Goal: Task Accomplishment & Management: Manage account settings

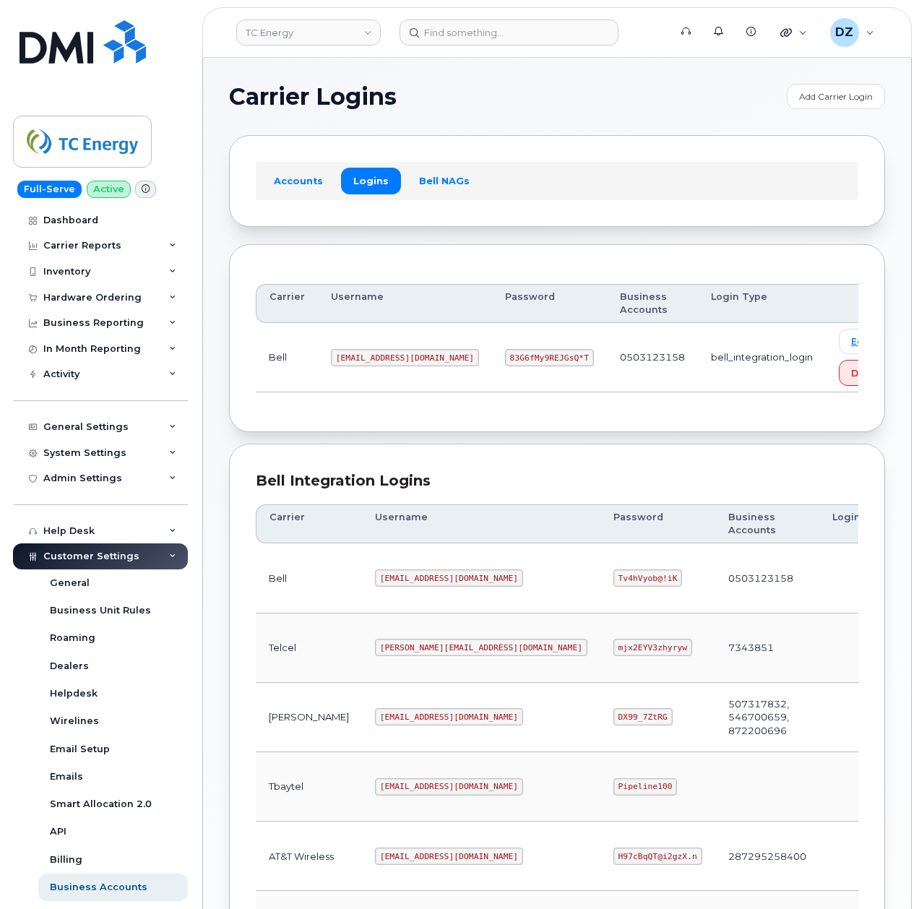
scroll to position [289, 0]
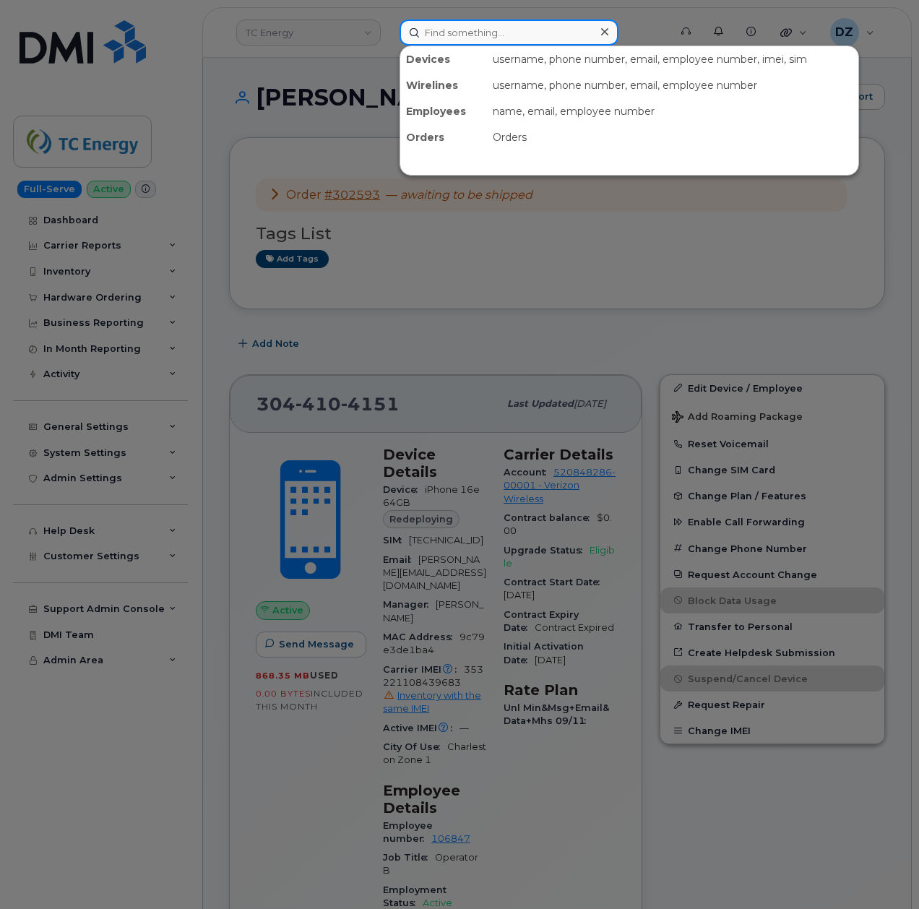
click at [466, 42] on input at bounding box center [509, 33] width 219 height 26
paste input "780-821-0488"
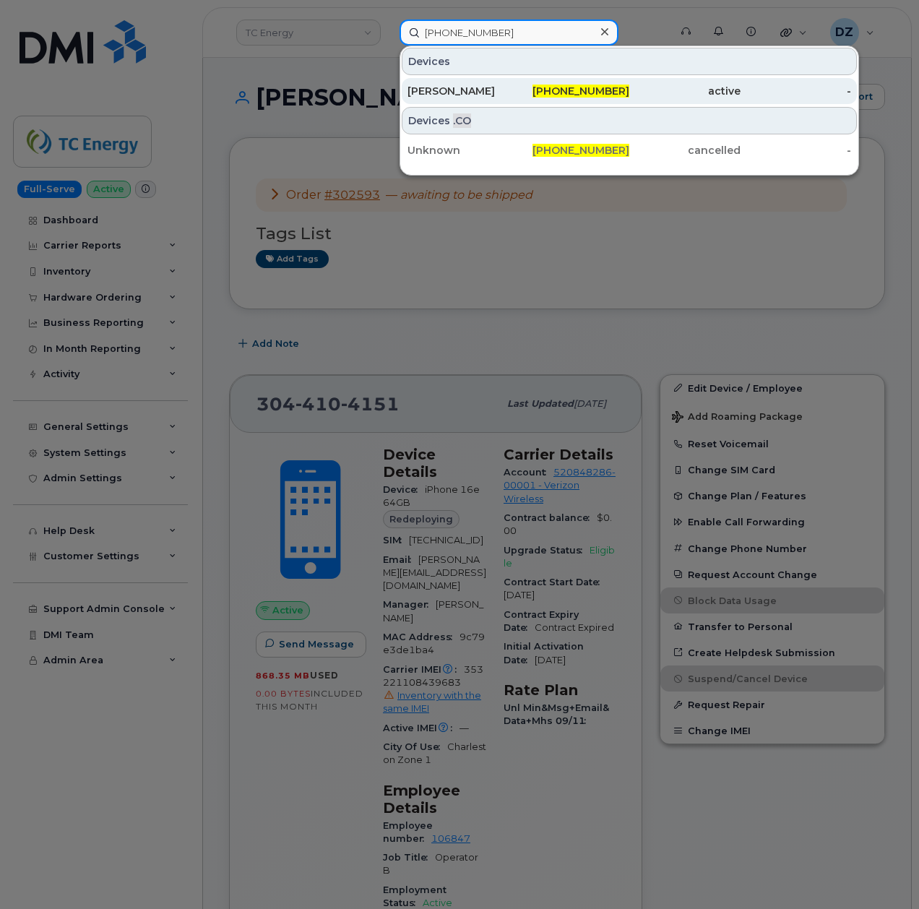
type input "780-821-0488"
click at [495, 90] on div "[PERSON_NAME]" at bounding box center [463, 91] width 111 height 14
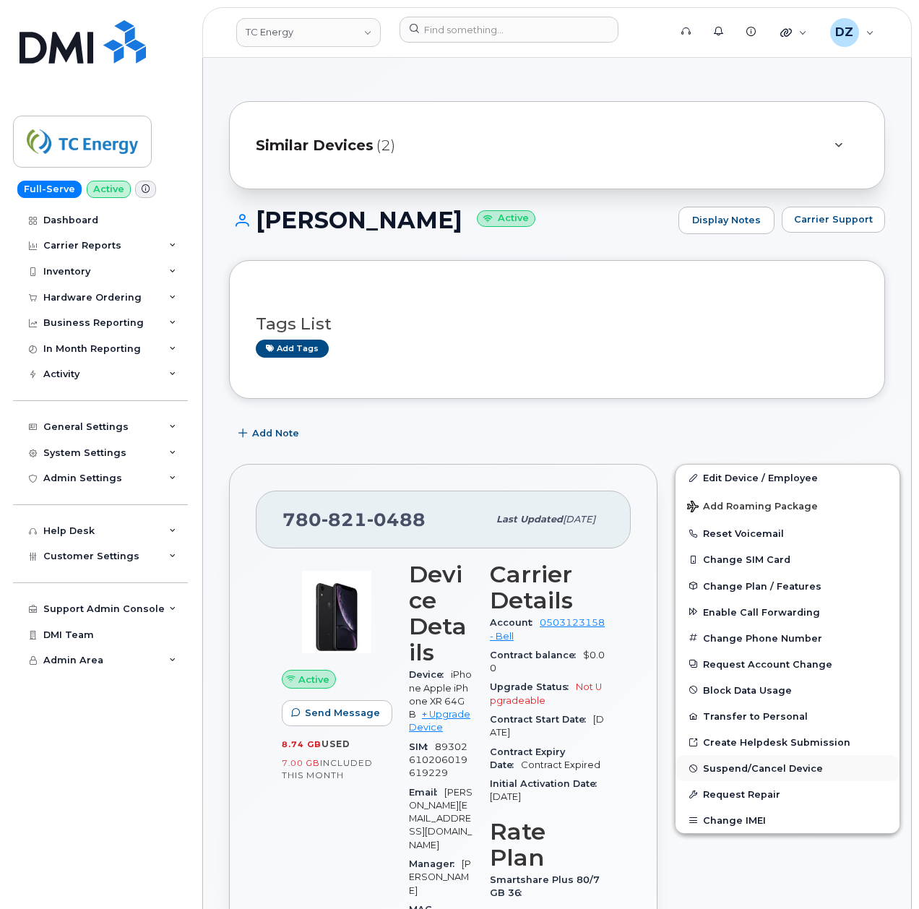
click at [787, 767] on span "Suspend/Cancel Device" at bounding box center [763, 768] width 120 height 11
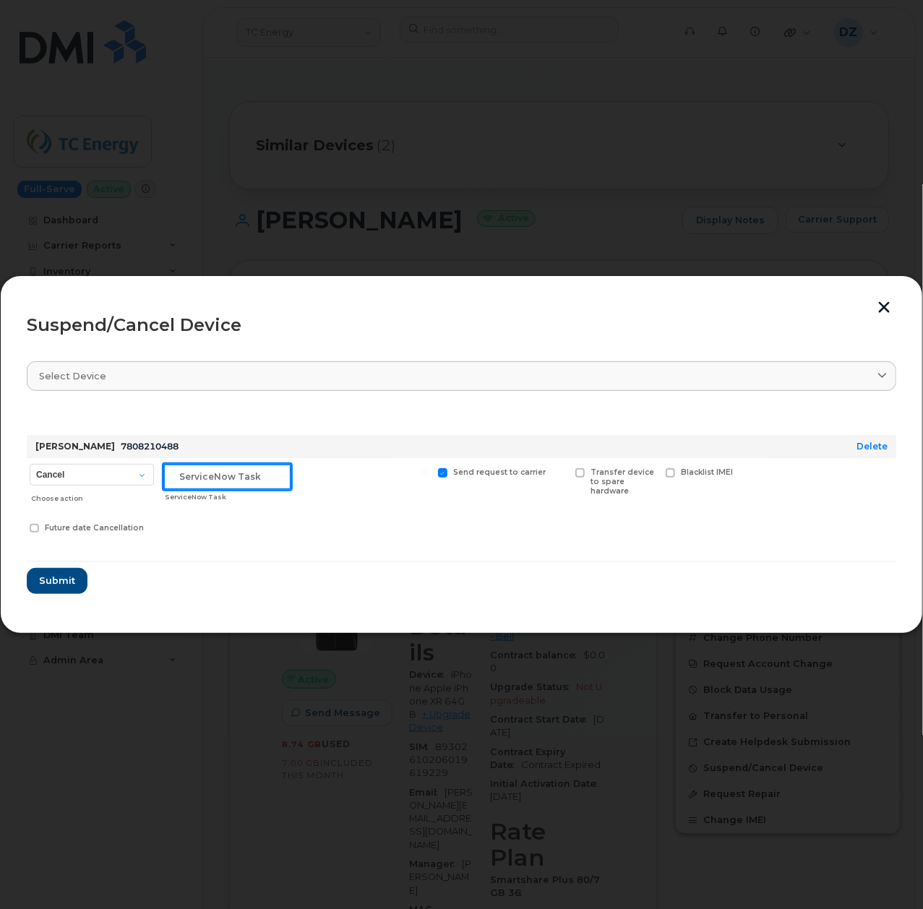
click at [211, 484] on input "text" at bounding box center [227, 477] width 128 height 26
paste input "INC3072906"
type input "INC3072906"
click at [299, 541] on div "Cancel Suspend - Extend Suspension Suspend - Reduced Rate Suspend - Full Rate S…" at bounding box center [461, 500] width 869 height 85
click at [178, 478] on input "INC3072906" at bounding box center [227, 477] width 128 height 26
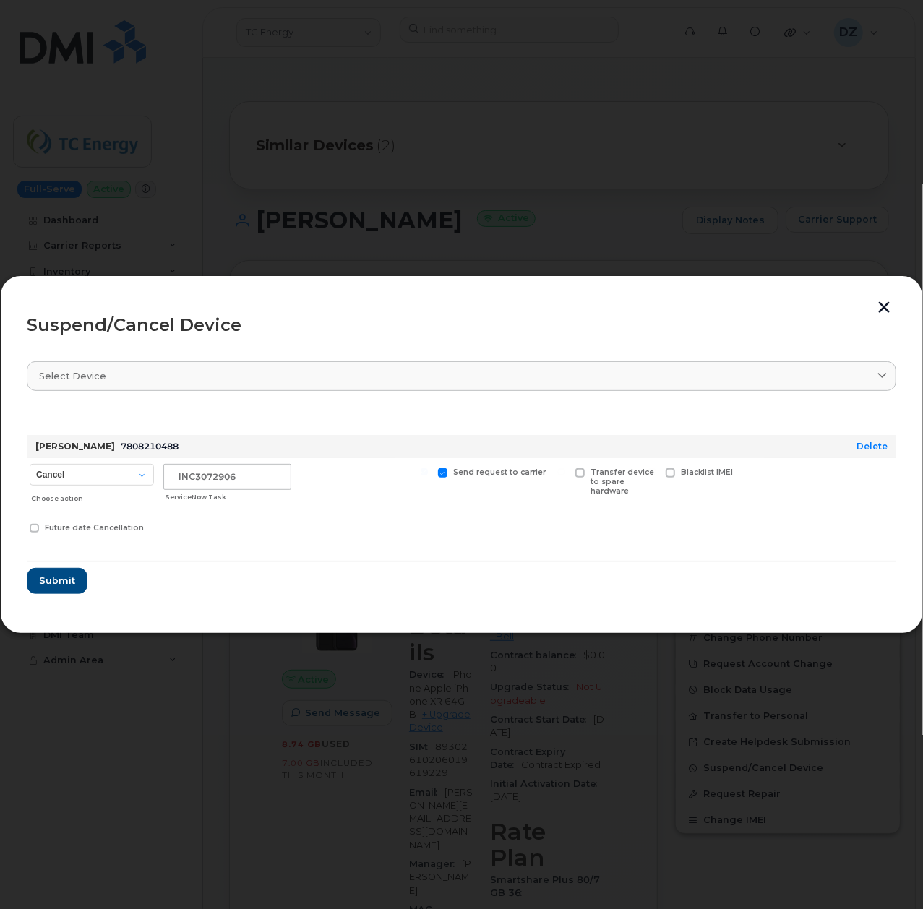
click at [275, 556] on form "Paul Gerbrandt 7808210488 Delete Cancel Suspend - Extend Suspension Suspend - R…" at bounding box center [461, 501] width 869 height 186
click at [69, 584] on span "Submit" at bounding box center [56, 581] width 36 height 14
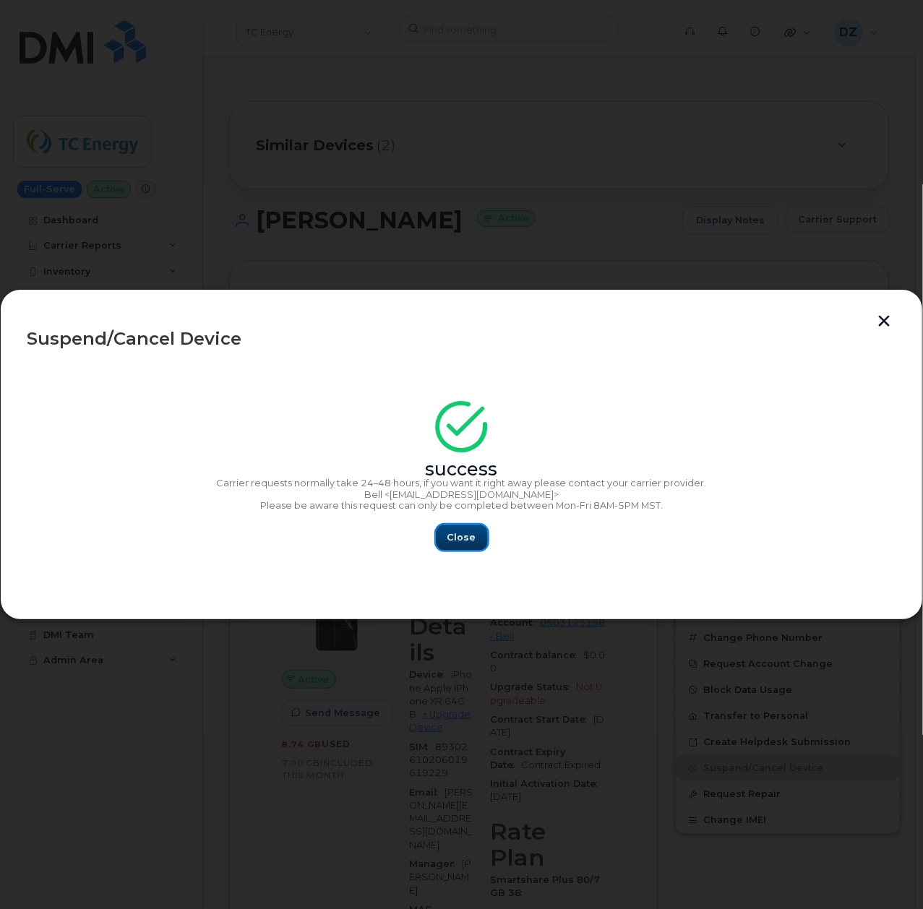
click at [472, 541] on span "Close" at bounding box center [461, 537] width 29 height 14
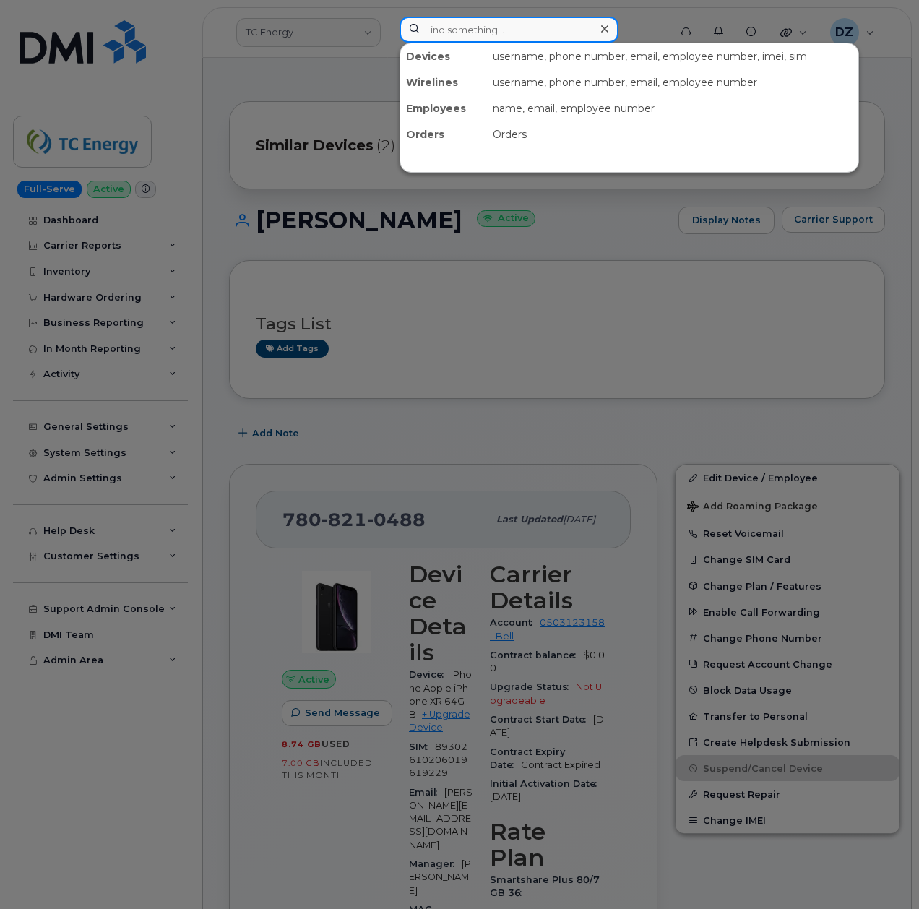
click at [460, 23] on input at bounding box center [509, 30] width 219 height 26
paste input "587-348-4991"
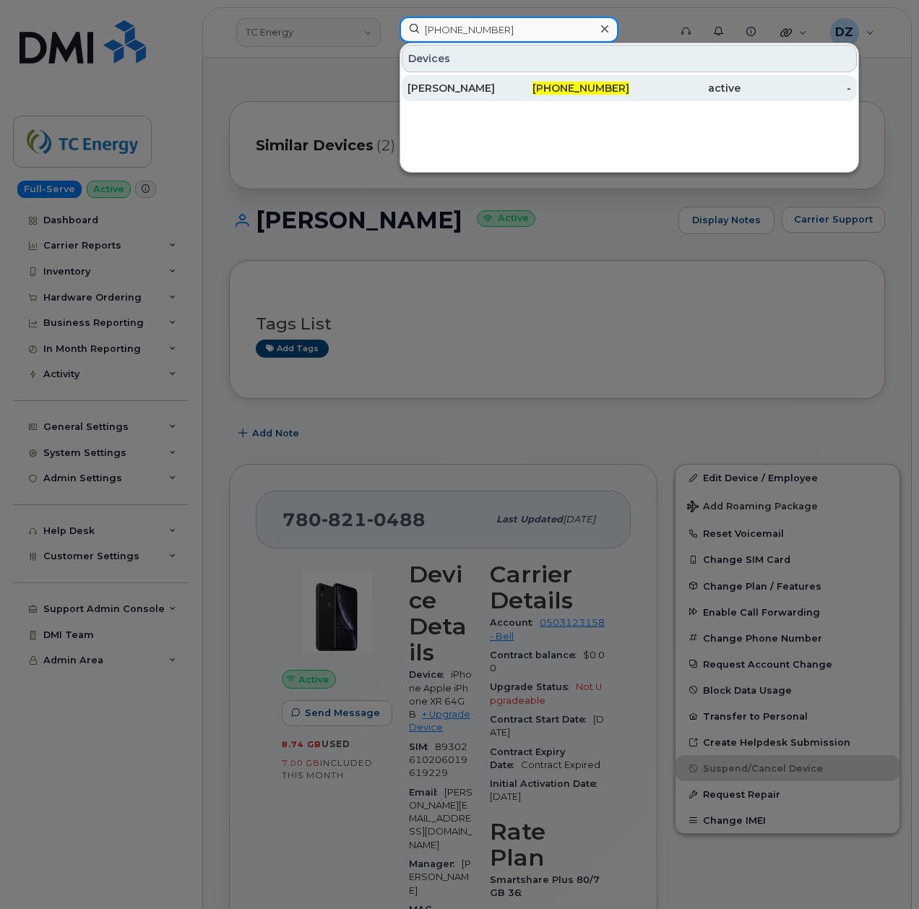
type input "587-348-4991"
click at [465, 94] on div "Paul Gerbrandt" at bounding box center [463, 88] width 111 height 14
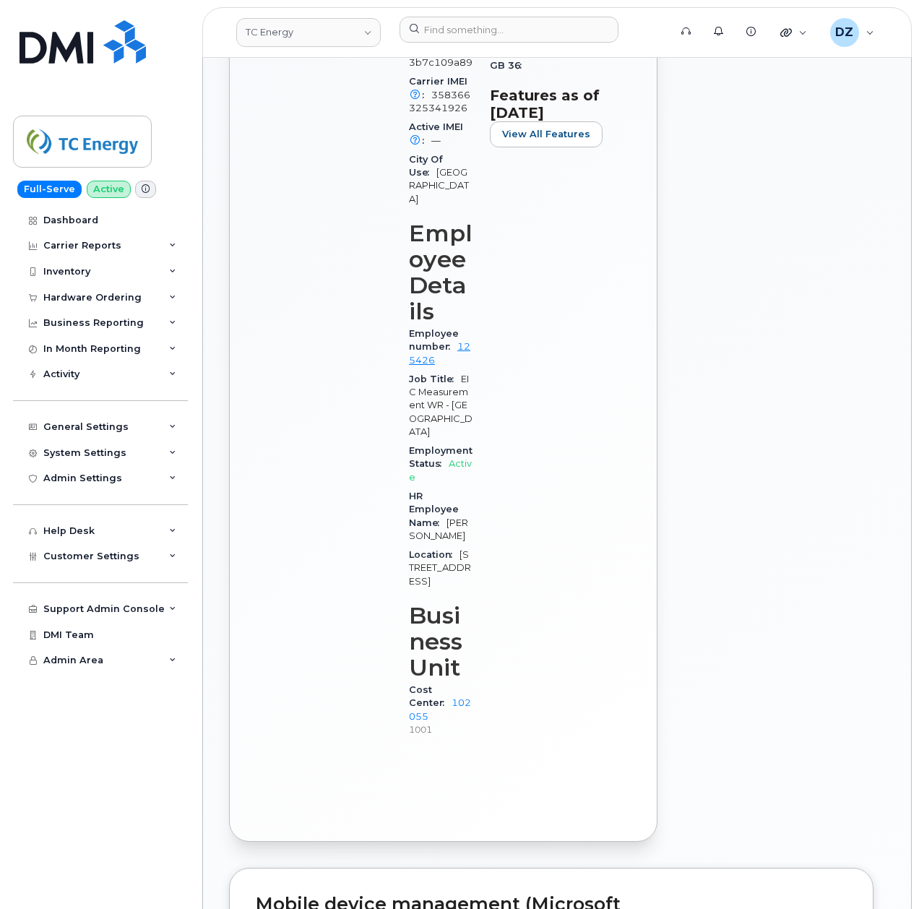
scroll to position [867, 0]
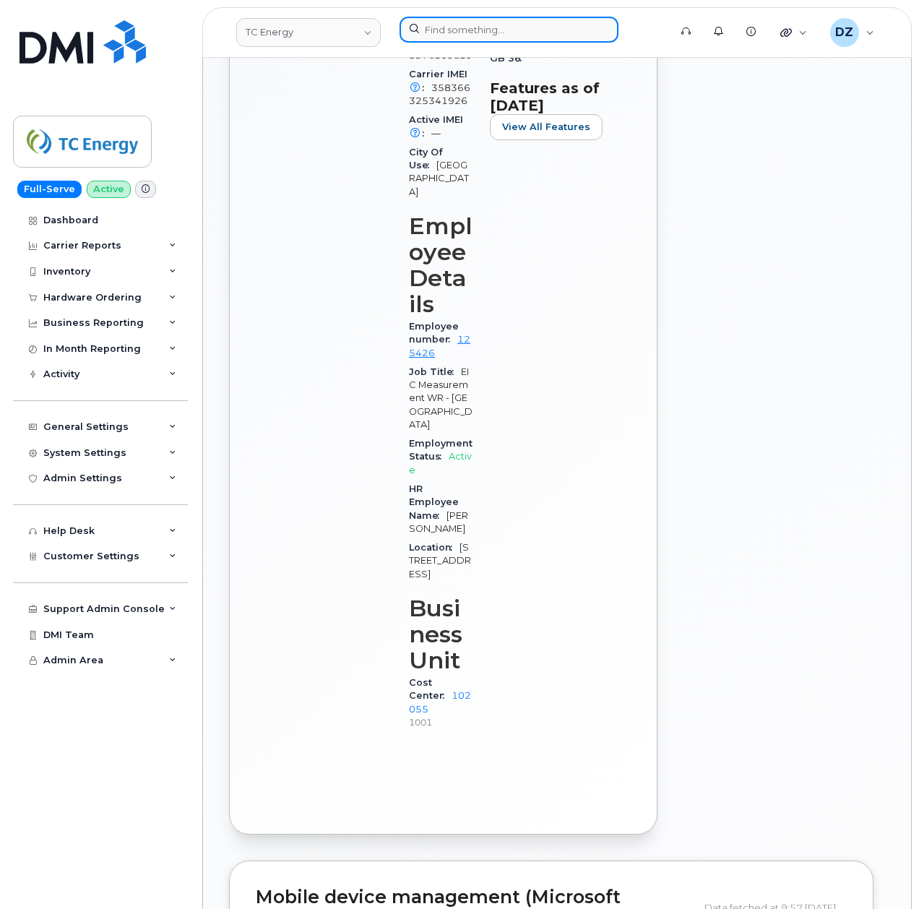
click at [489, 35] on input at bounding box center [509, 30] width 219 height 26
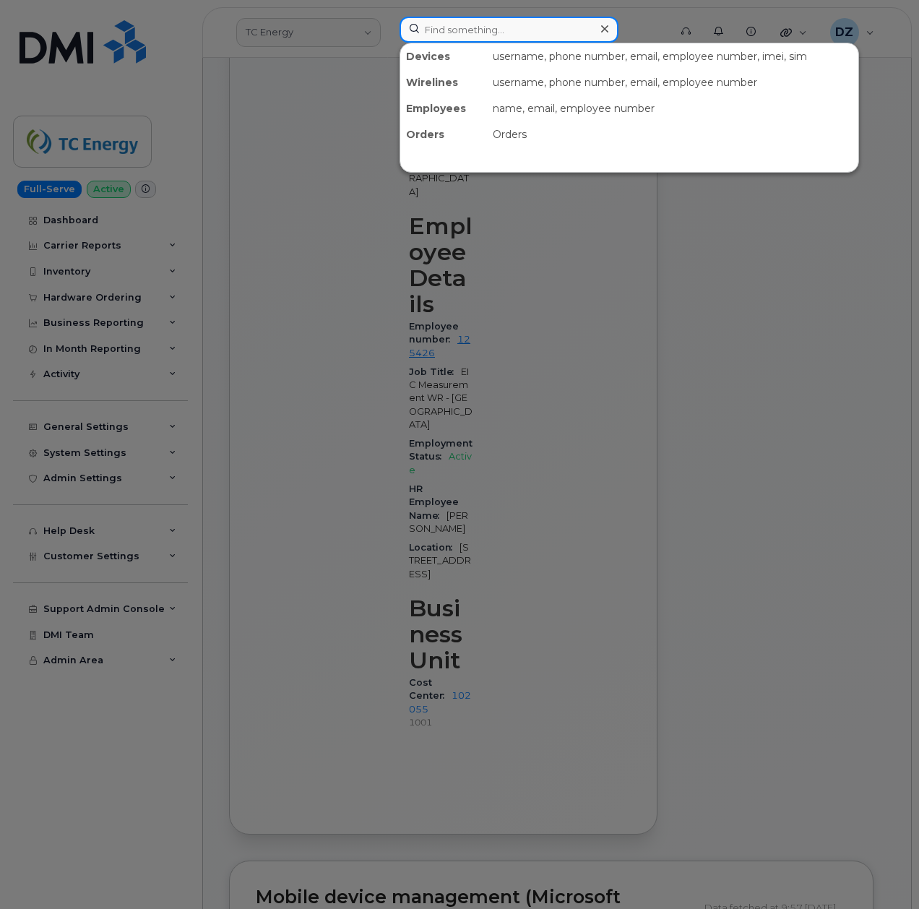
paste input "403-837-9527"
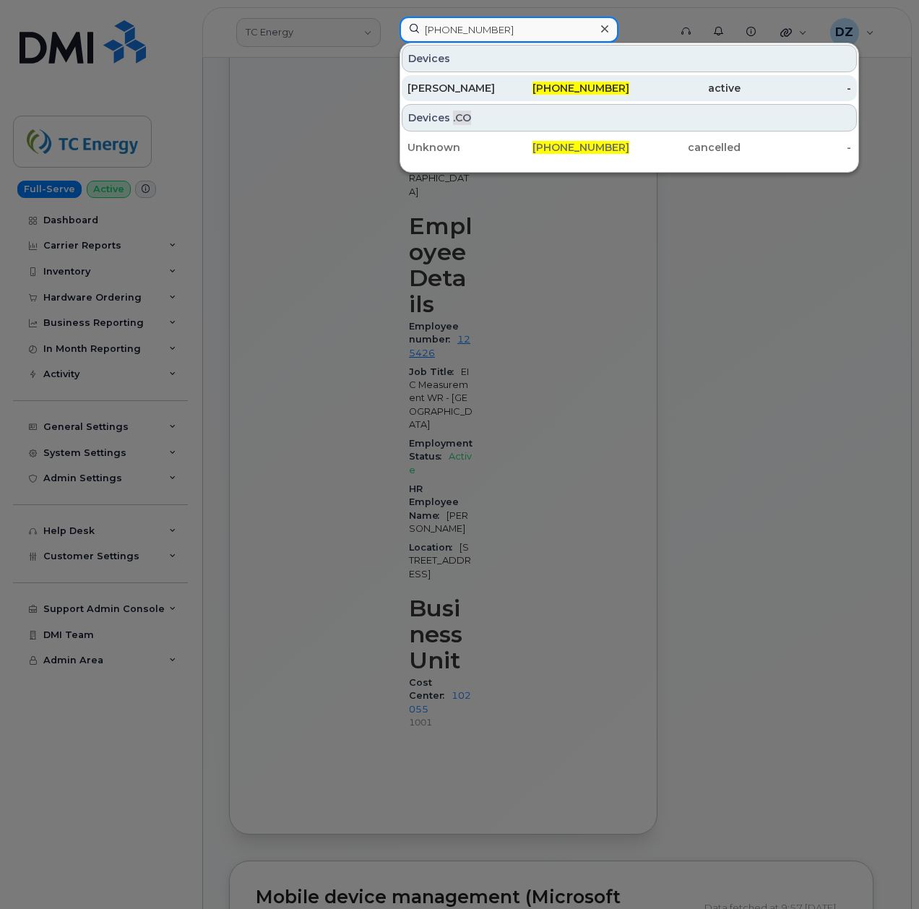
type input "403-837-9527"
click at [535, 87] on div "403-837-9527" at bounding box center [574, 88] width 111 height 14
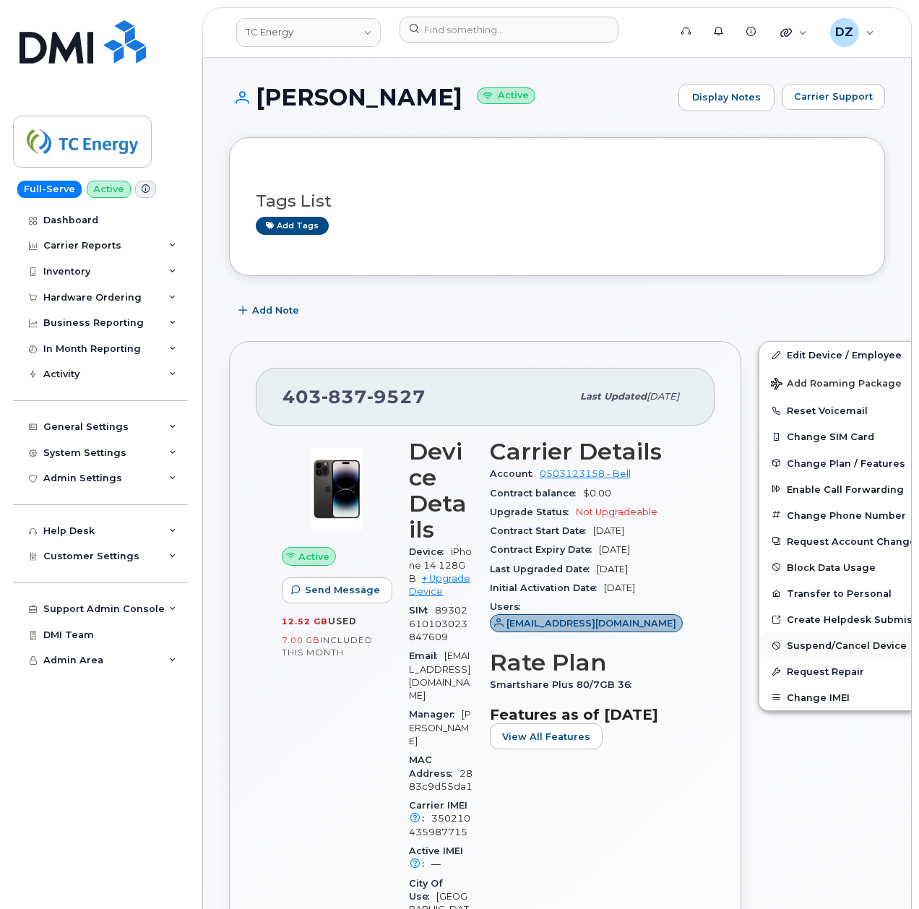
click at [827, 643] on span "Suspend/Cancel Device" at bounding box center [847, 645] width 120 height 11
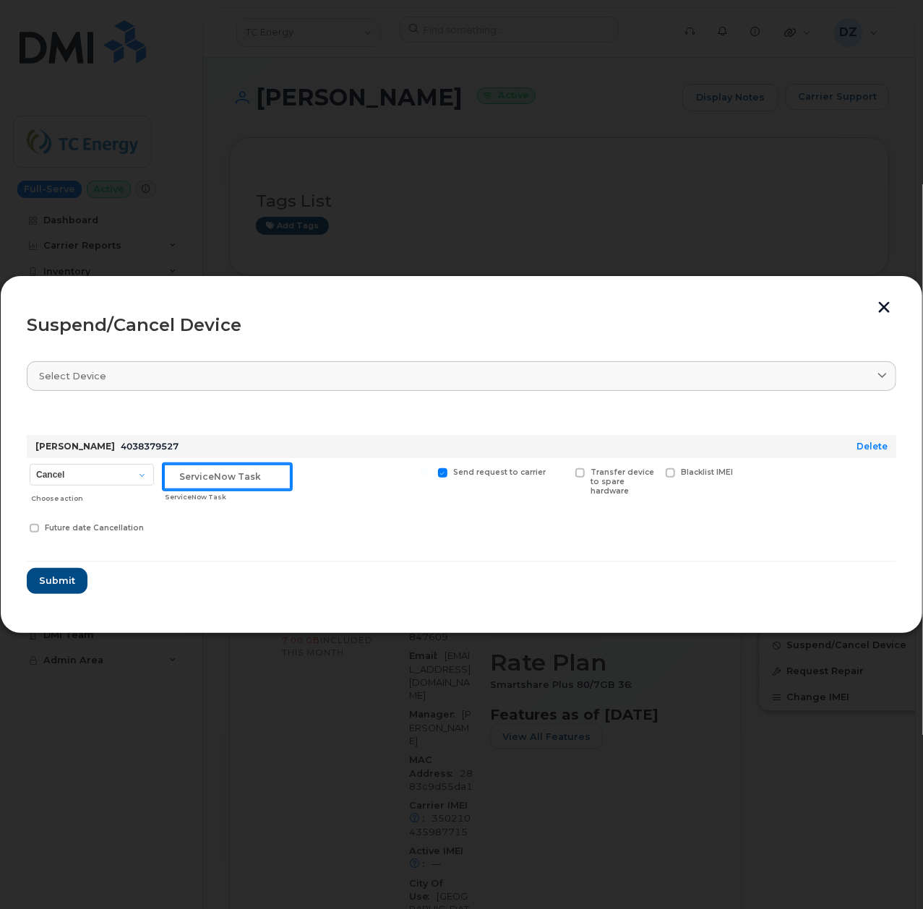
click at [230, 477] on input "text" at bounding box center [227, 477] width 128 height 26
paste input "SCTASK0699303"
type input "SCTASK0699303"
click at [58, 580] on span "Submit" at bounding box center [56, 581] width 36 height 14
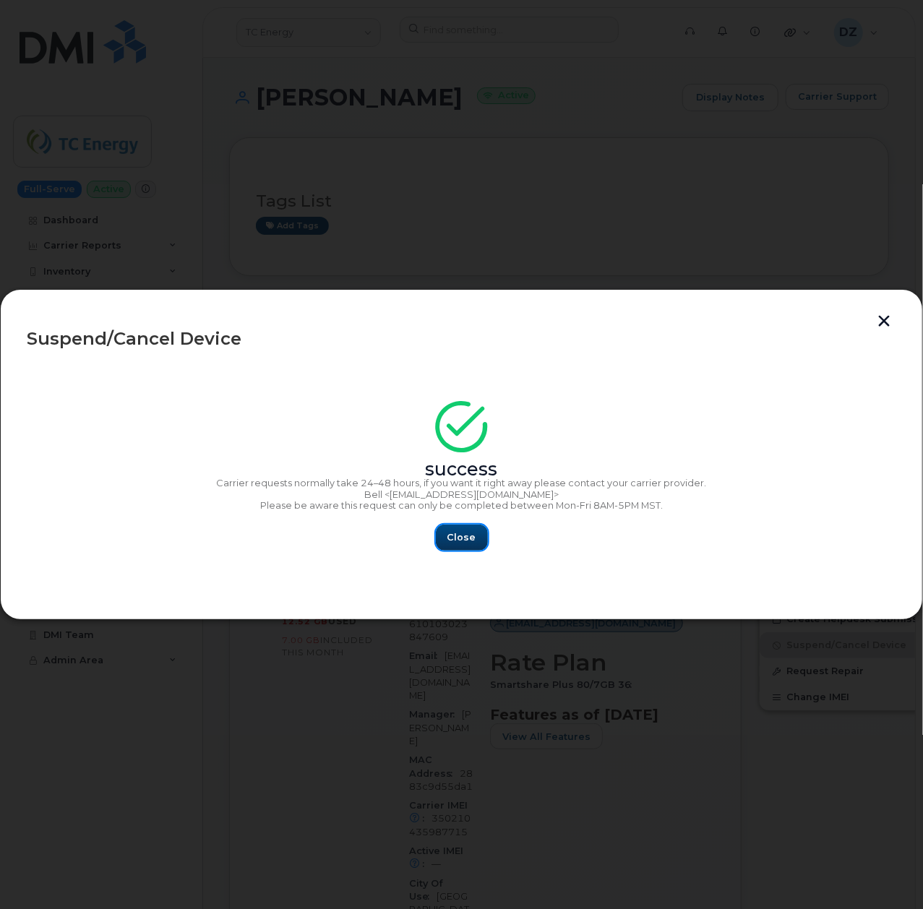
click at [452, 535] on span "Close" at bounding box center [461, 537] width 29 height 14
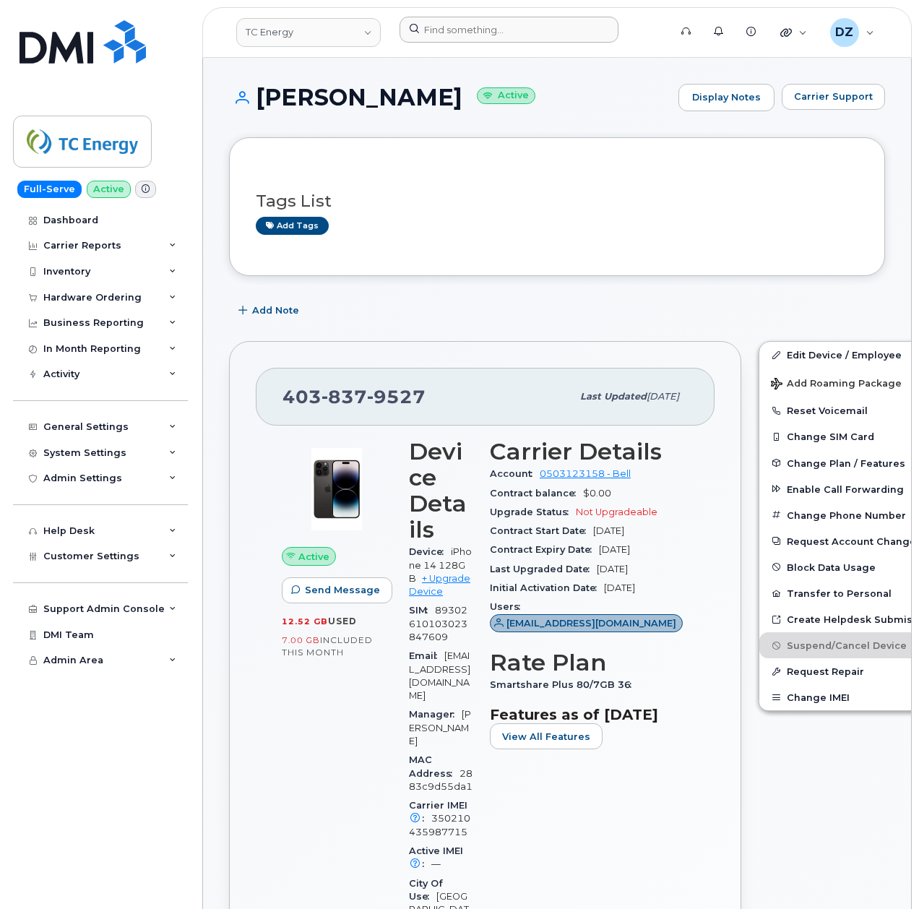
drag, startPoint x: 530, startPoint y: 43, endPoint x: 513, endPoint y: 33, distance: 20.5
click at [513, 33] on div at bounding box center [529, 33] width 283 height 32
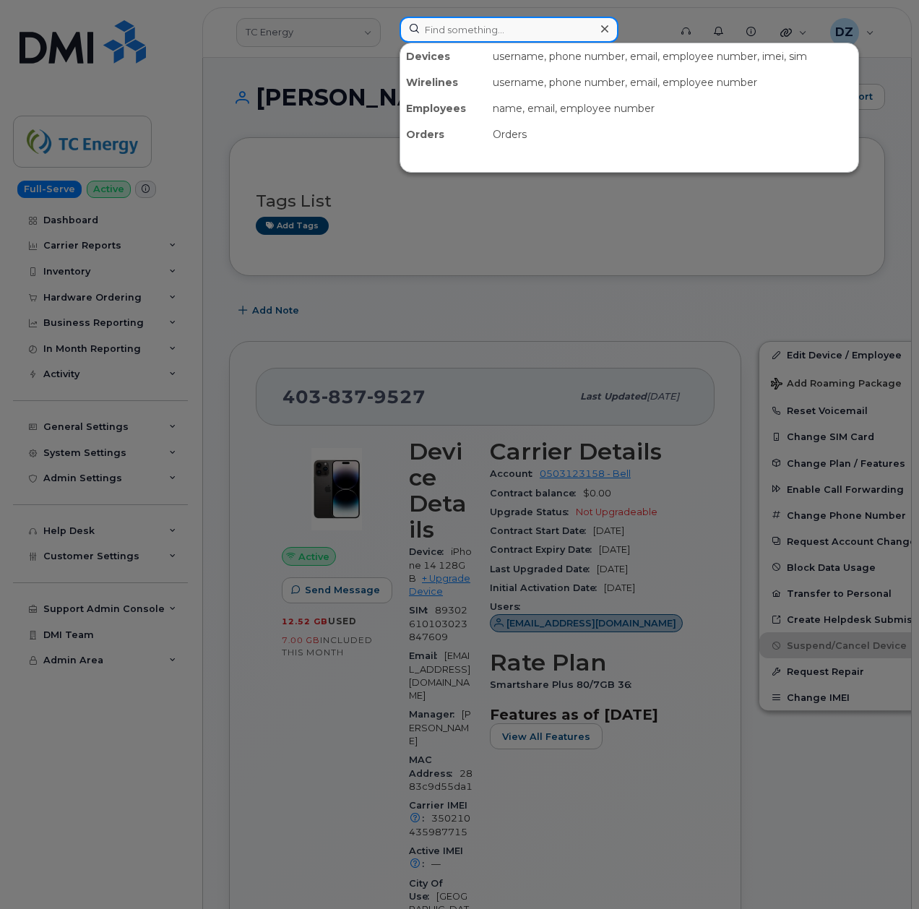
click at [513, 33] on input at bounding box center [509, 30] width 219 height 26
paste input "3375808737"
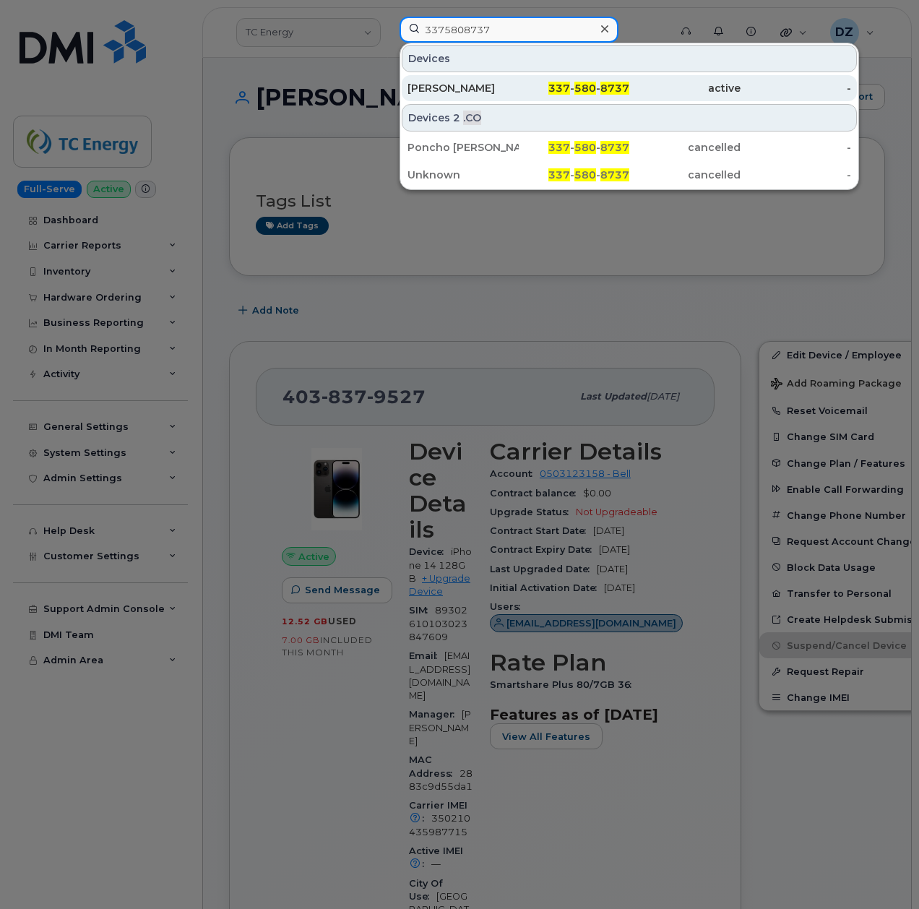
type input "3375808737"
click at [515, 87] on div "[PERSON_NAME]" at bounding box center [463, 88] width 111 height 14
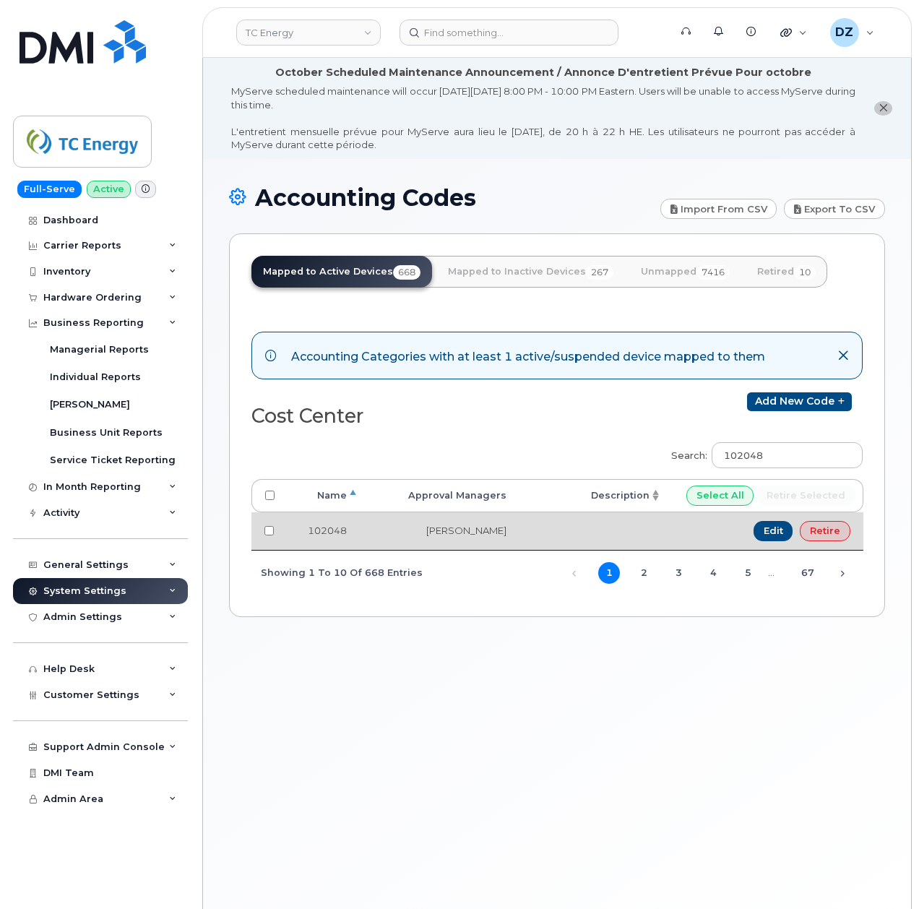
drag, startPoint x: 395, startPoint y: 535, endPoint x: 509, endPoint y: 538, distance: 114.2
click at [509, 538] on td "[PERSON_NAME]" at bounding box center [440, 531] width 160 height 38
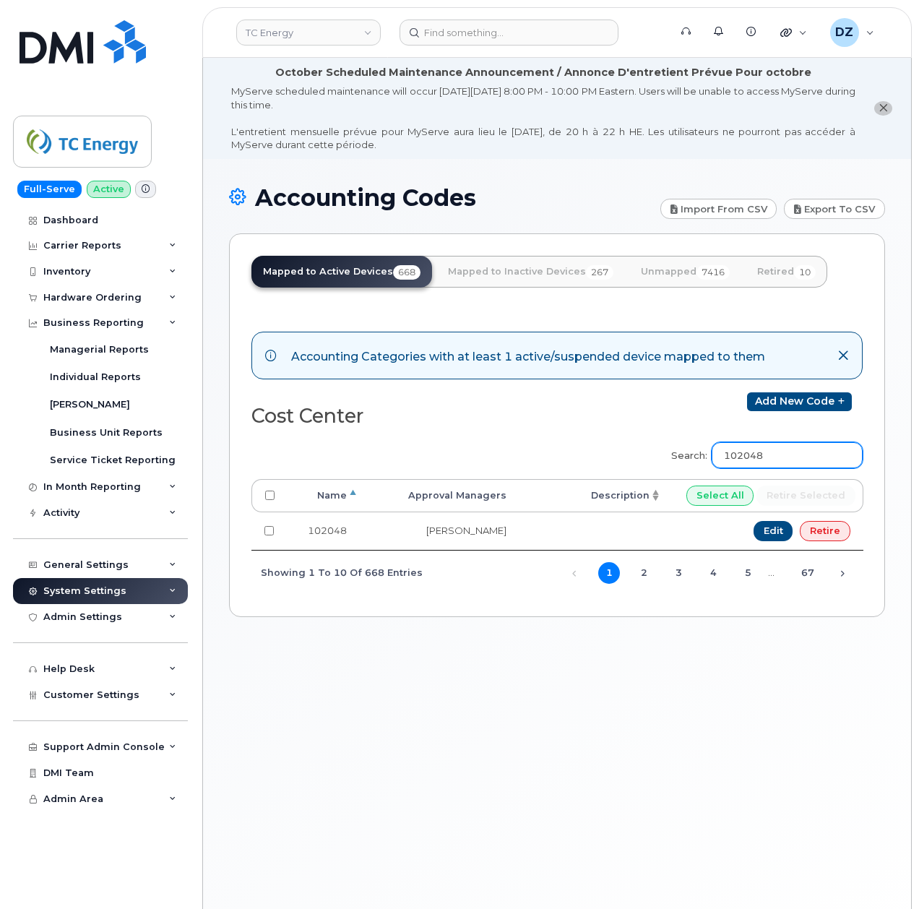
click at [773, 457] on input "102048" at bounding box center [787, 455] width 151 height 26
paste input "301882"
type input "301882"
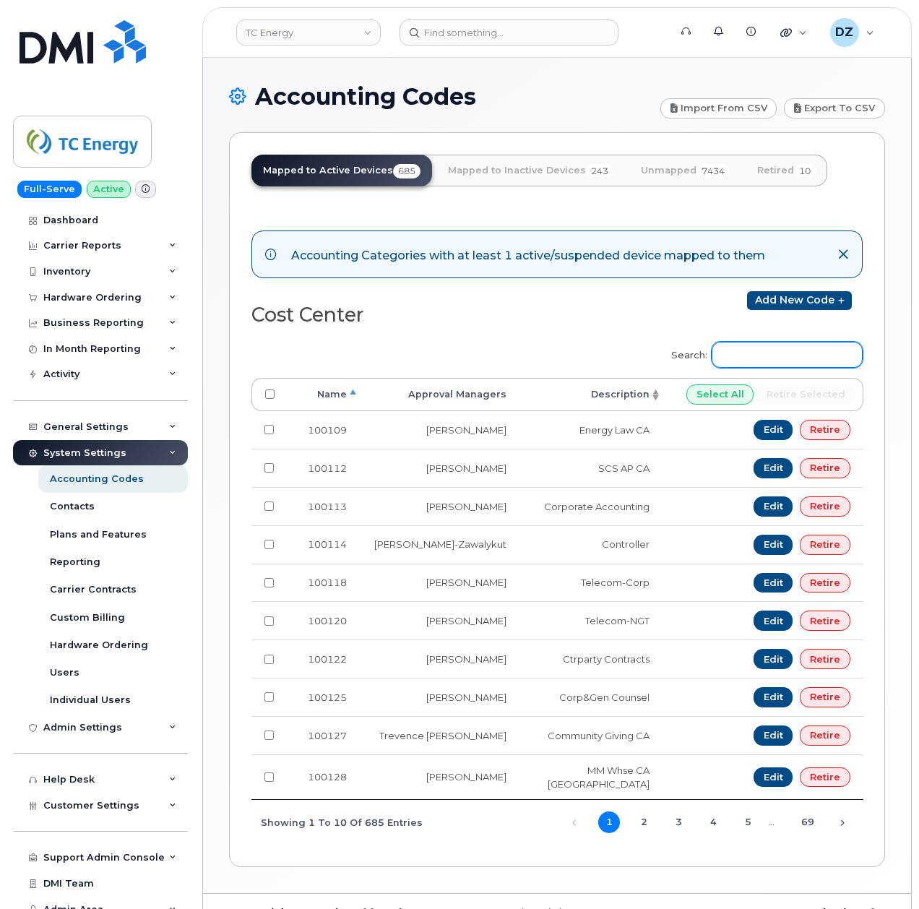
click at [801, 356] on input "Search:" at bounding box center [787, 355] width 151 height 26
paste input "301882"
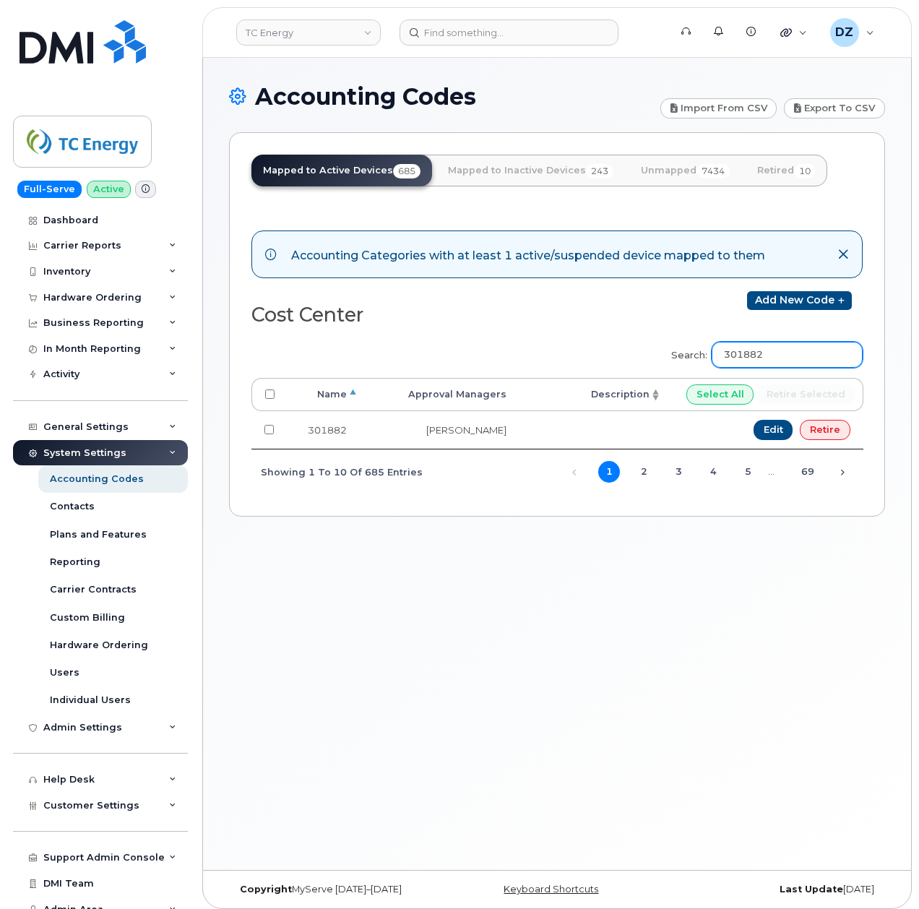
type input "301882"
click at [802, 608] on div "Accounting Codes Import from CSV Export to CSV Mapped to Active Devices 685 Map…" at bounding box center [557, 464] width 708 height 812
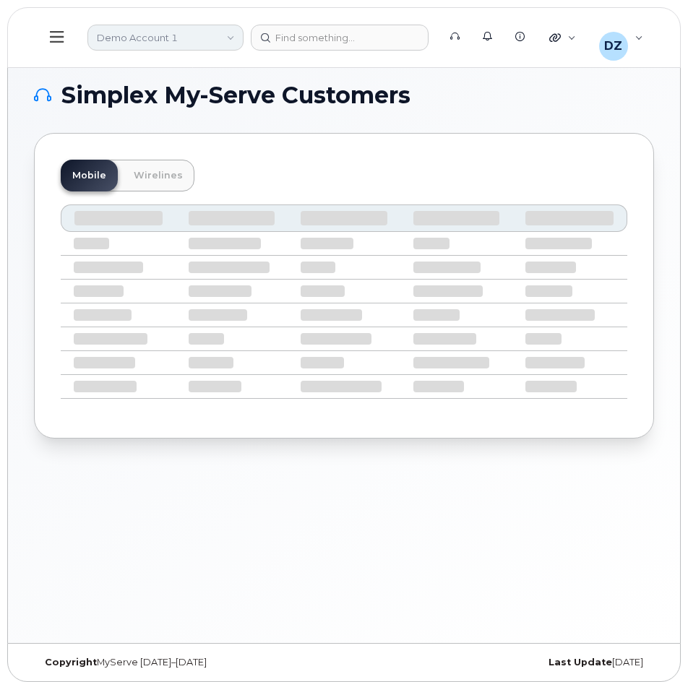
click at [177, 37] on link "Demo Account 1" at bounding box center [165, 38] width 156 height 26
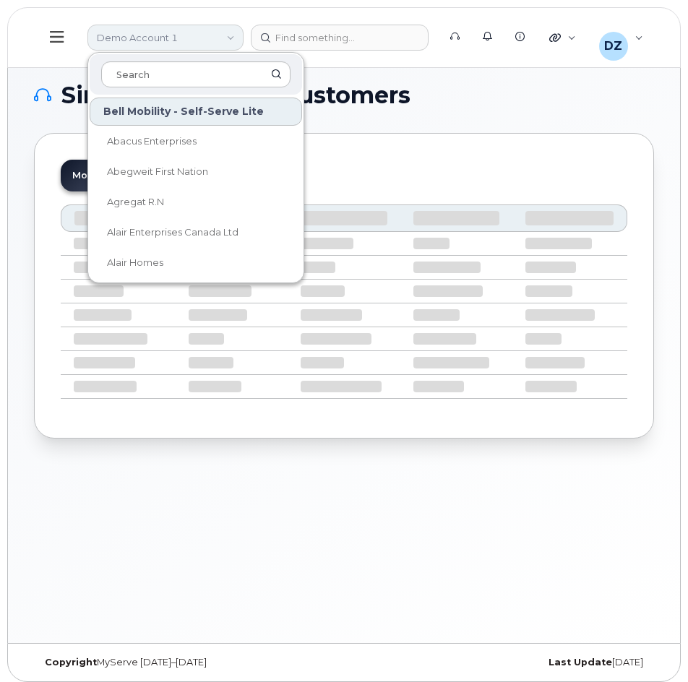
click at [206, 42] on link "Demo Account 1" at bounding box center [165, 38] width 156 height 26
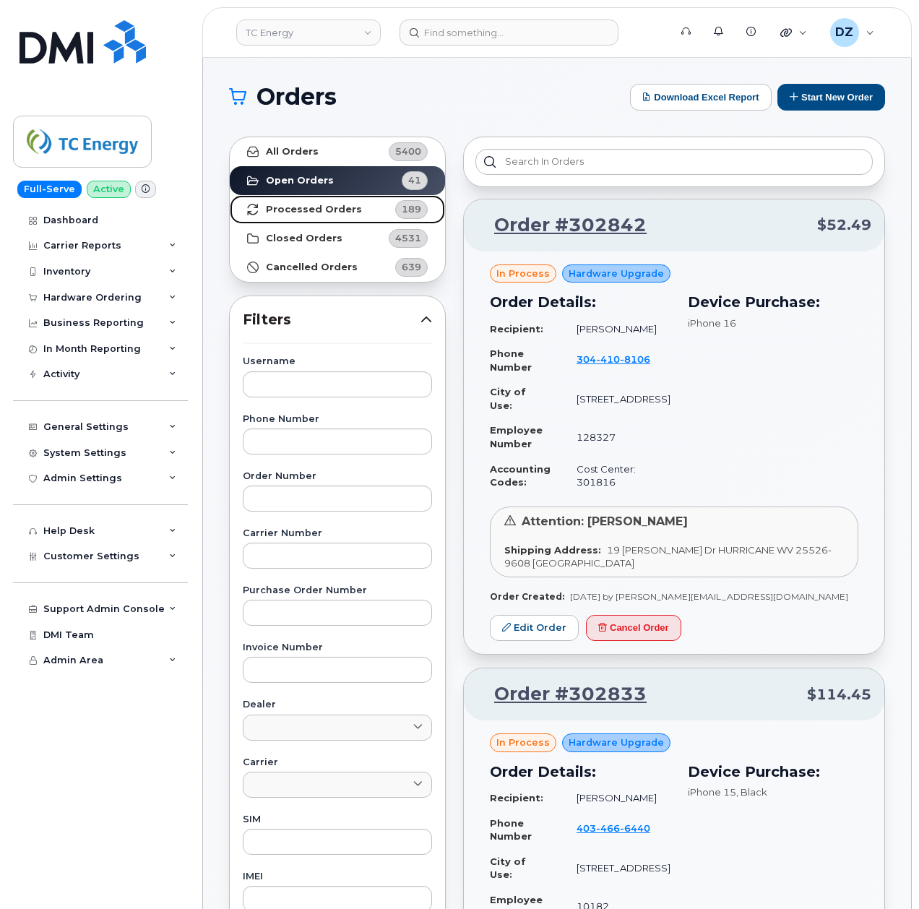
click at [351, 209] on strong "Processed Orders" at bounding box center [314, 210] width 96 height 12
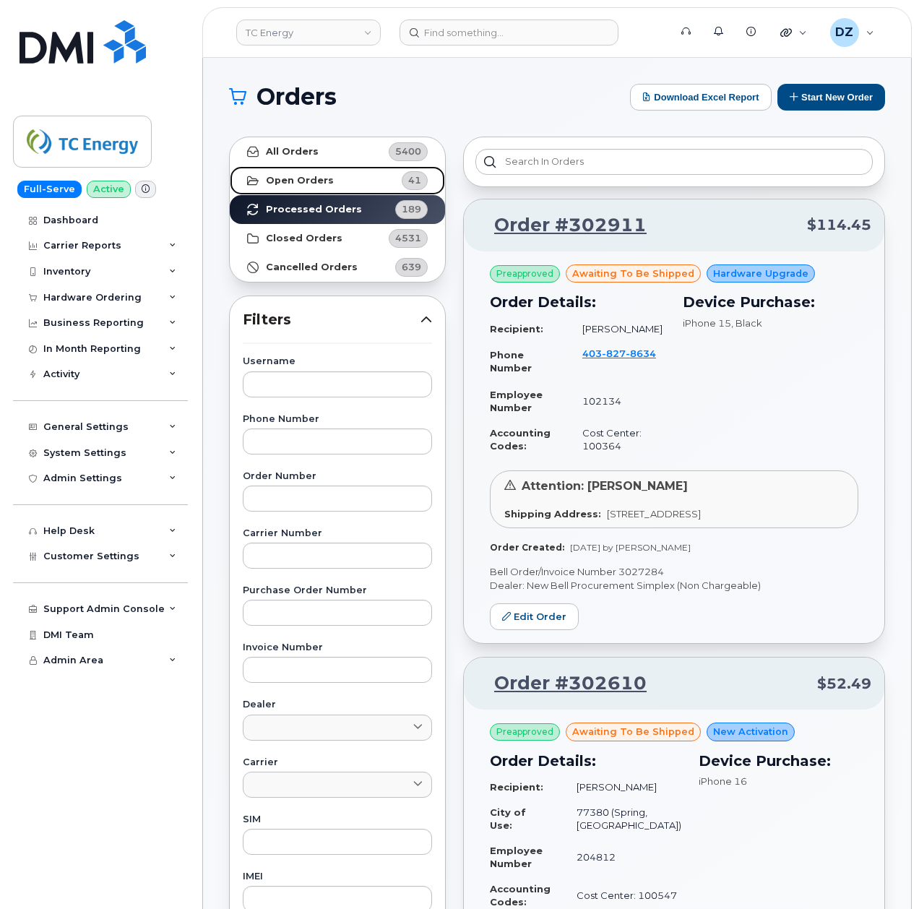
click at [339, 179] on link "Open Orders 41" at bounding box center [337, 180] width 215 height 29
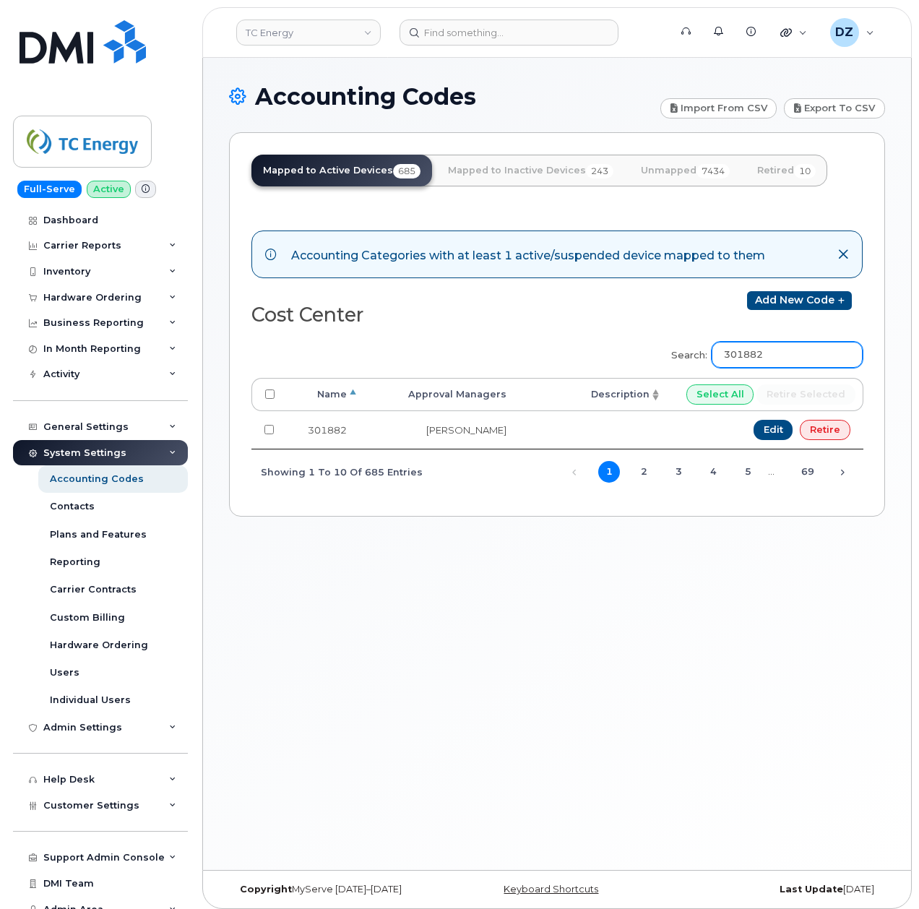
click at [760, 353] on input "301882" at bounding box center [787, 355] width 151 height 26
paste input "102048"
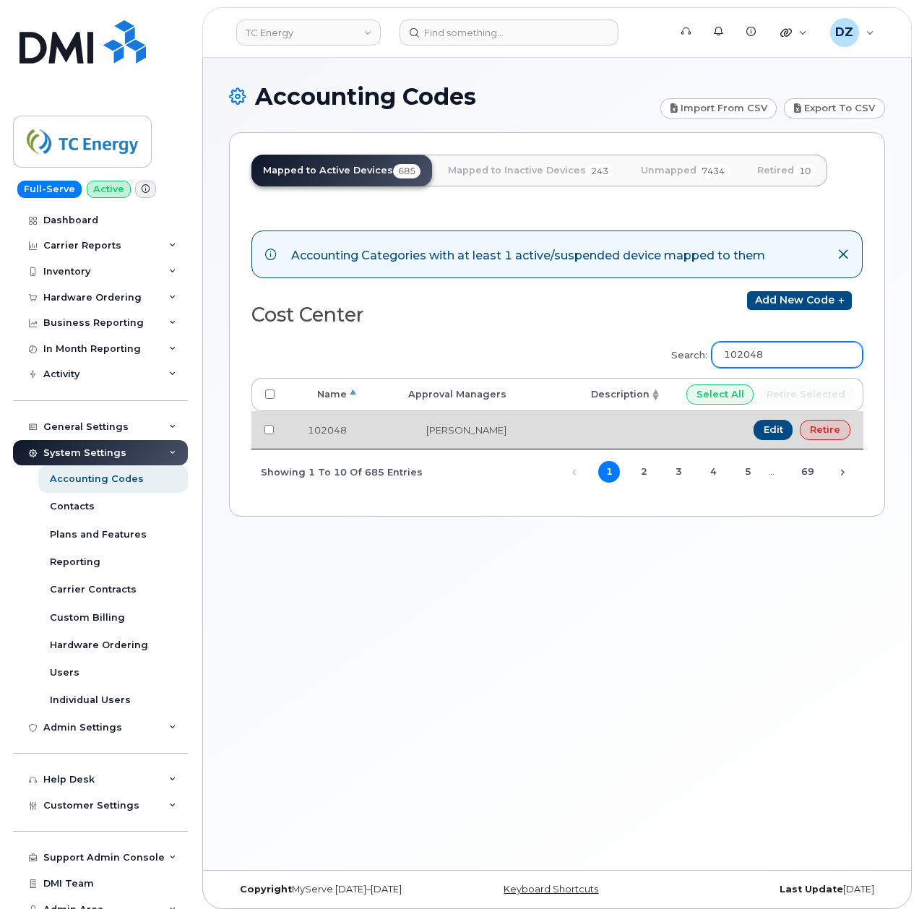
type input "102048"
drag, startPoint x: 507, startPoint y: 431, endPoint x: 435, endPoint y: 425, distance: 72.6
click at [435, 425] on td "Luis De Uriarte" at bounding box center [440, 430] width 160 height 38
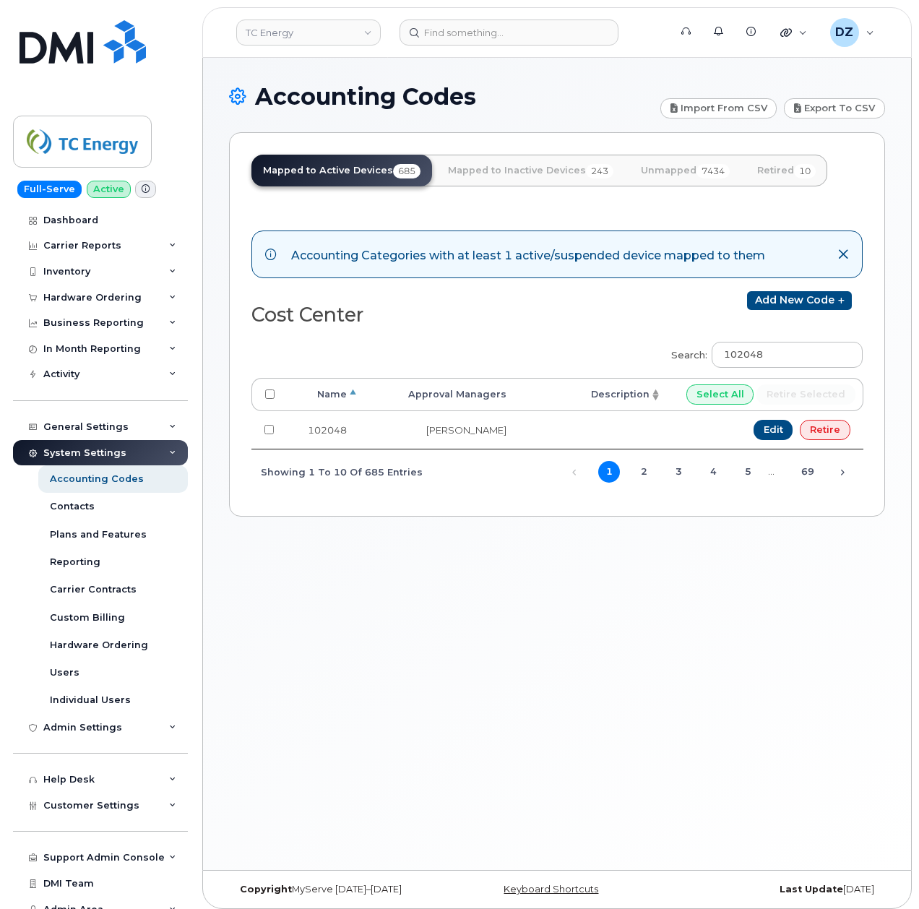
copy td "Luis De Uriarte"
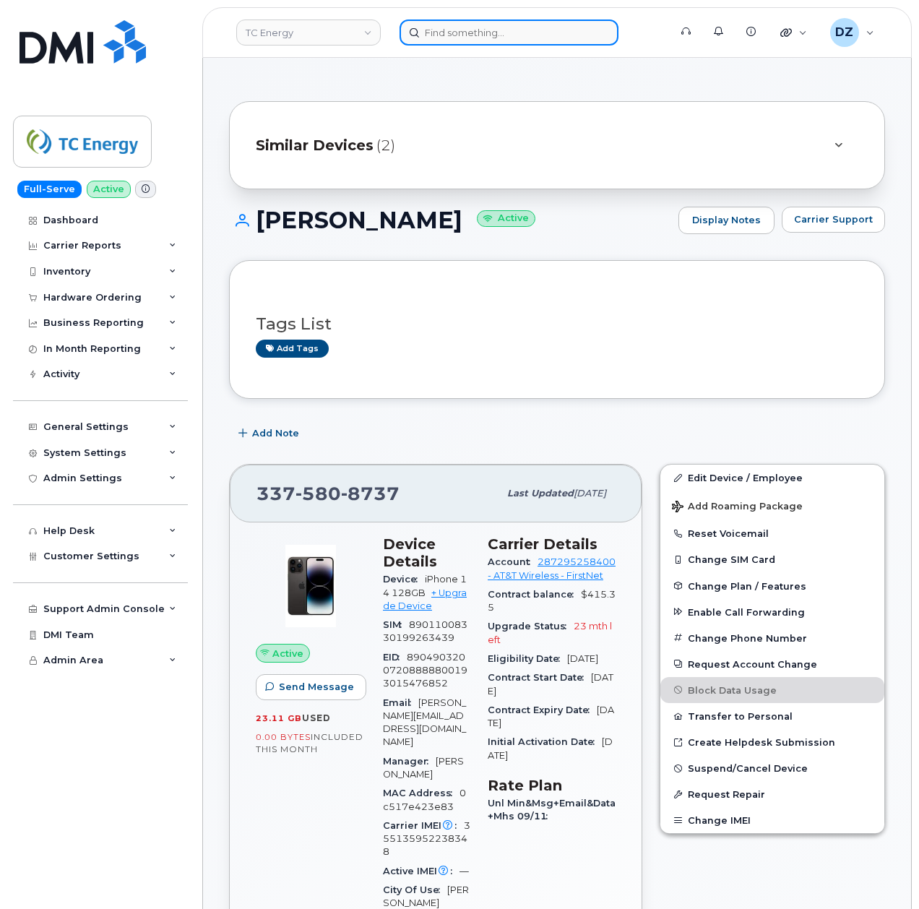
click at [460, 33] on input at bounding box center [509, 33] width 219 height 26
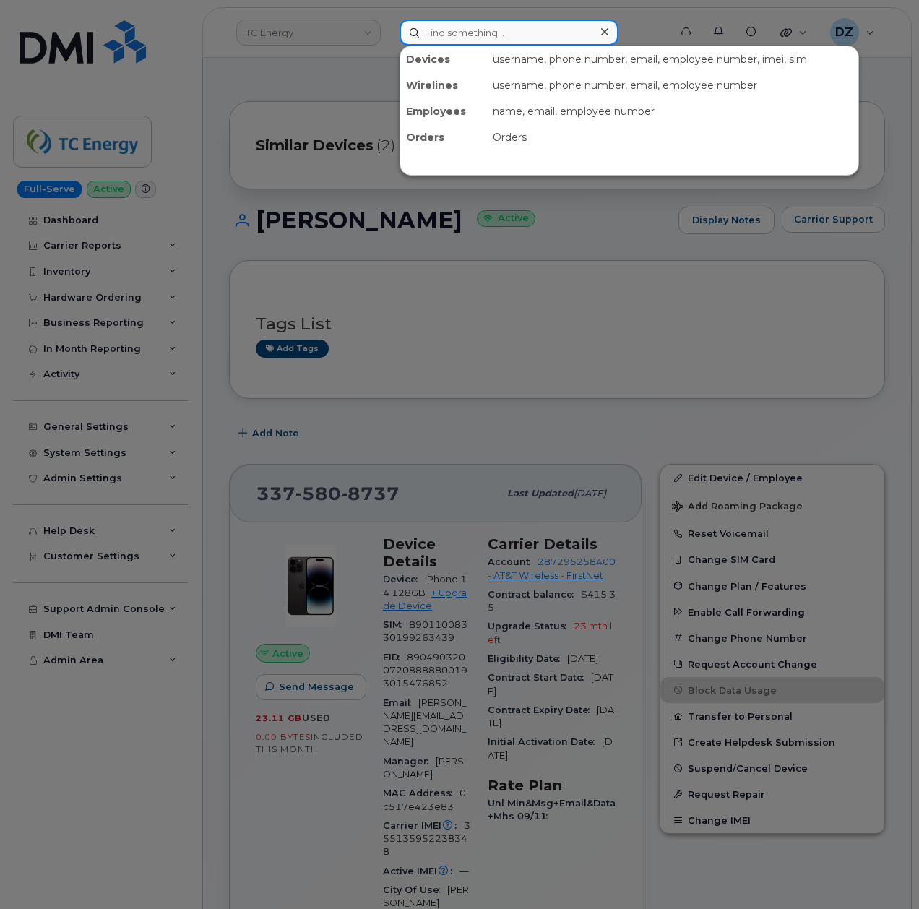
paste input "4168692147"
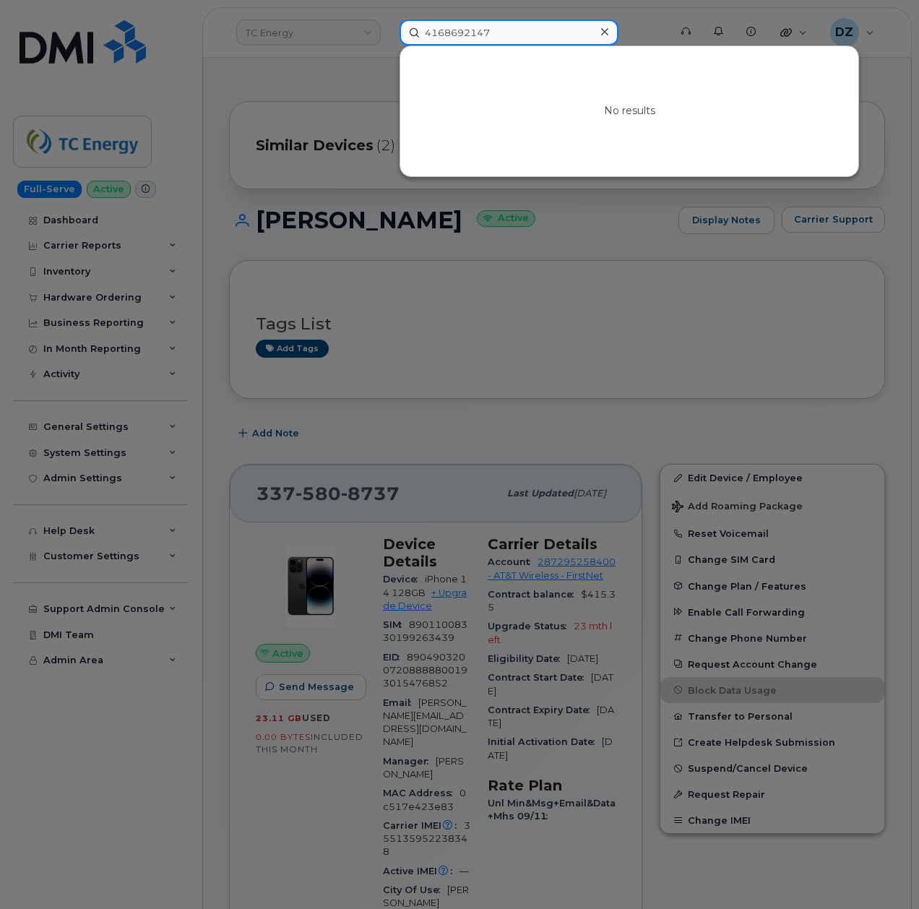
type input "4168692147"
drag, startPoint x: 533, startPoint y: 35, endPoint x: 338, endPoint y: 42, distance: 194.5
click at [388, 42] on div "4168692147 No results" at bounding box center [529, 33] width 283 height 26
